Goal: Book appointment/travel/reservation

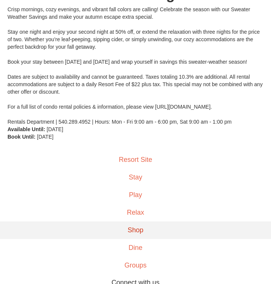
scroll to position [146, 0]
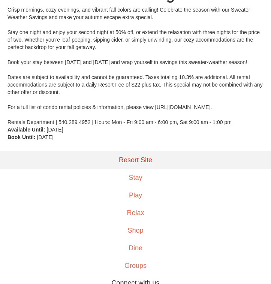
click at [119, 164] on link "Resort Site" at bounding box center [135, 160] width 271 height 18
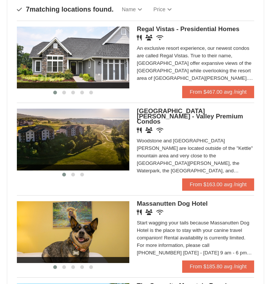
scroll to position [147, 0]
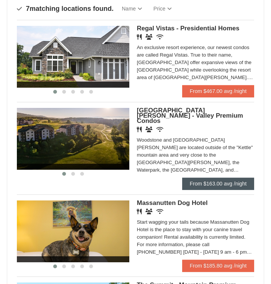
click at [204, 183] on link "From $163.00 avg /night" at bounding box center [218, 183] width 72 height 12
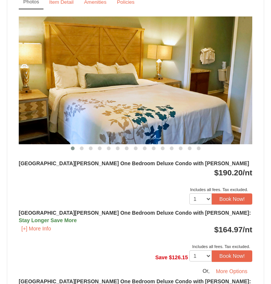
scroll to position [736, 0]
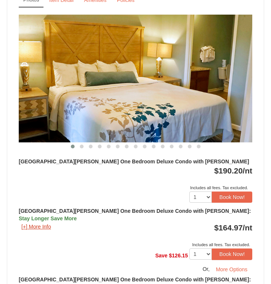
click at [37, 222] on button "[+] More Info" at bounding box center [36, 226] width 35 height 8
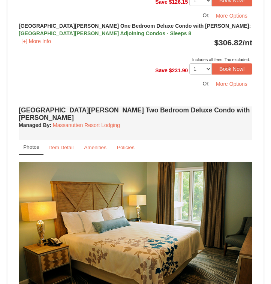
scroll to position [1081, 0]
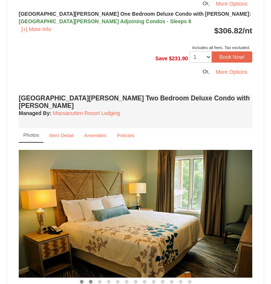
click at [92, 278] on button at bounding box center [90, 281] width 9 height 7
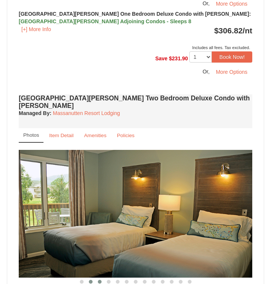
click at [101, 278] on button at bounding box center [99, 281] width 9 height 7
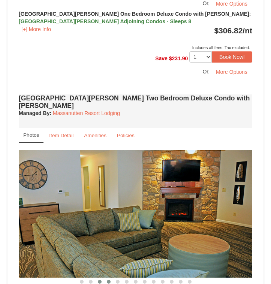
click at [111, 278] on button at bounding box center [108, 281] width 9 height 7
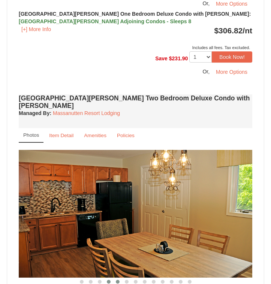
click at [119, 280] on span at bounding box center [118, 282] width 4 height 4
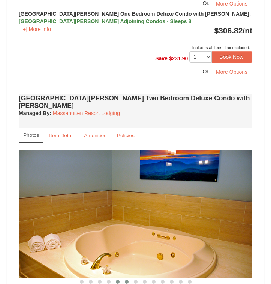
click at [126, 280] on span at bounding box center [127, 282] width 4 height 4
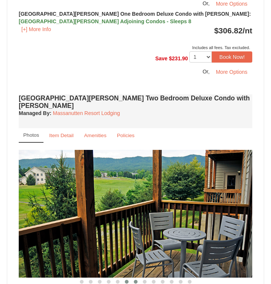
click at [134, 280] on span at bounding box center [136, 282] width 4 height 4
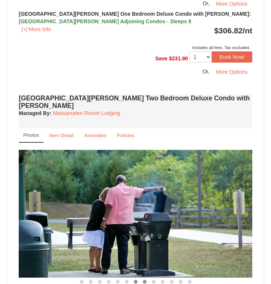
click at [145, 280] on span at bounding box center [145, 282] width 4 height 4
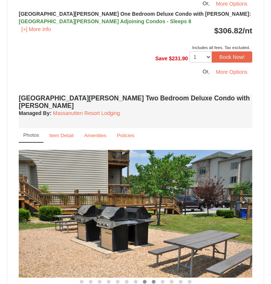
click at [154, 280] on span at bounding box center [154, 282] width 4 height 4
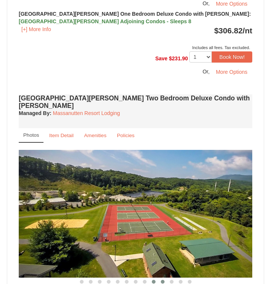
click at [162, 280] on span at bounding box center [163, 282] width 4 height 4
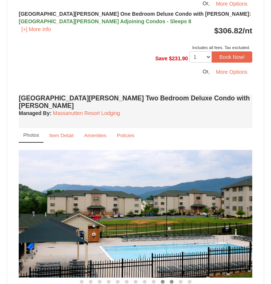
click at [171, 280] on span at bounding box center [172, 282] width 4 height 4
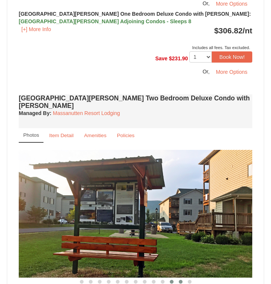
click at [182, 278] on button at bounding box center [180, 281] width 9 height 7
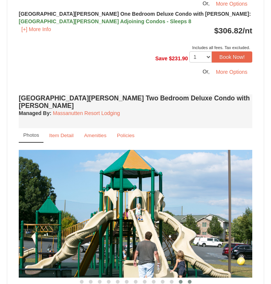
click at [191, 278] on button at bounding box center [189, 281] width 9 height 7
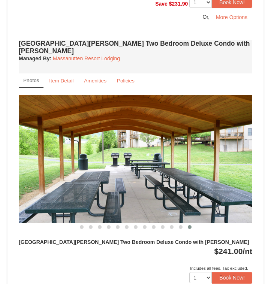
scroll to position [1139, 0]
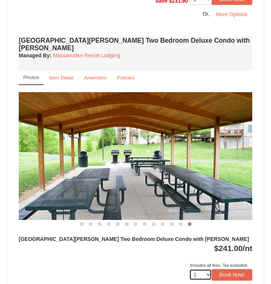
select select "2"
click at [229, 269] on button "Book Now!" at bounding box center [231, 274] width 40 height 11
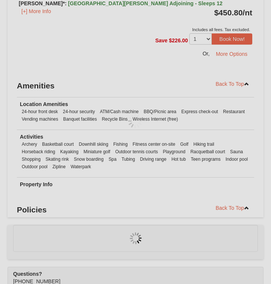
scroll to position [2782, 0]
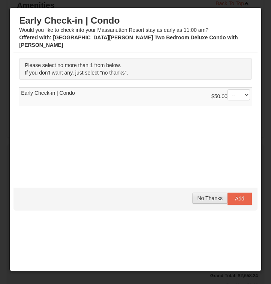
click at [210, 197] on span "No Thanks" at bounding box center [209, 198] width 25 height 6
click at [205, 195] on button "No Thanks" at bounding box center [209, 197] width 35 height 11
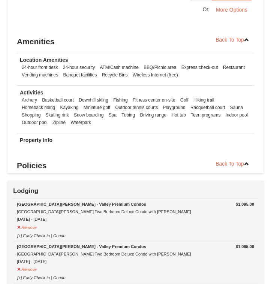
scroll to position [2744, 0]
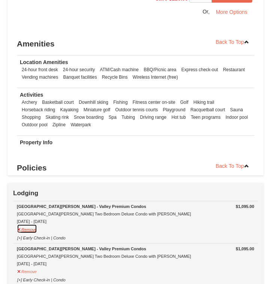
click at [34, 224] on button "Remove" at bounding box center [27, 228] width 20 height 9
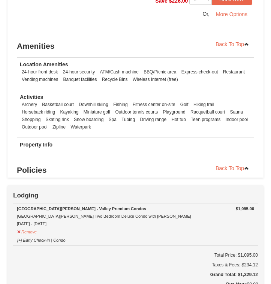
scroll to position [2741, 0]
